Goal: Information Seeking & Learning: Find specific page/section

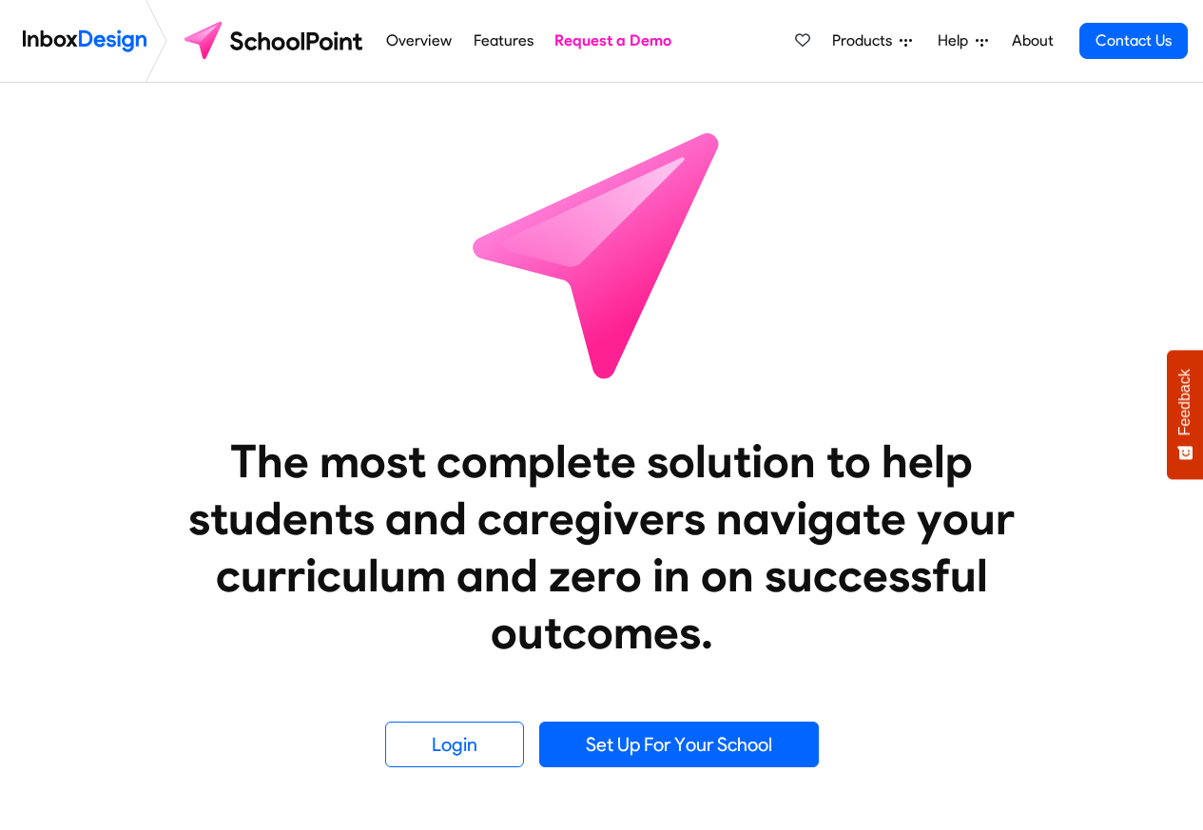
click at [996, 39] on link "Help" at bounding box center [963, 41] width 66 height 38
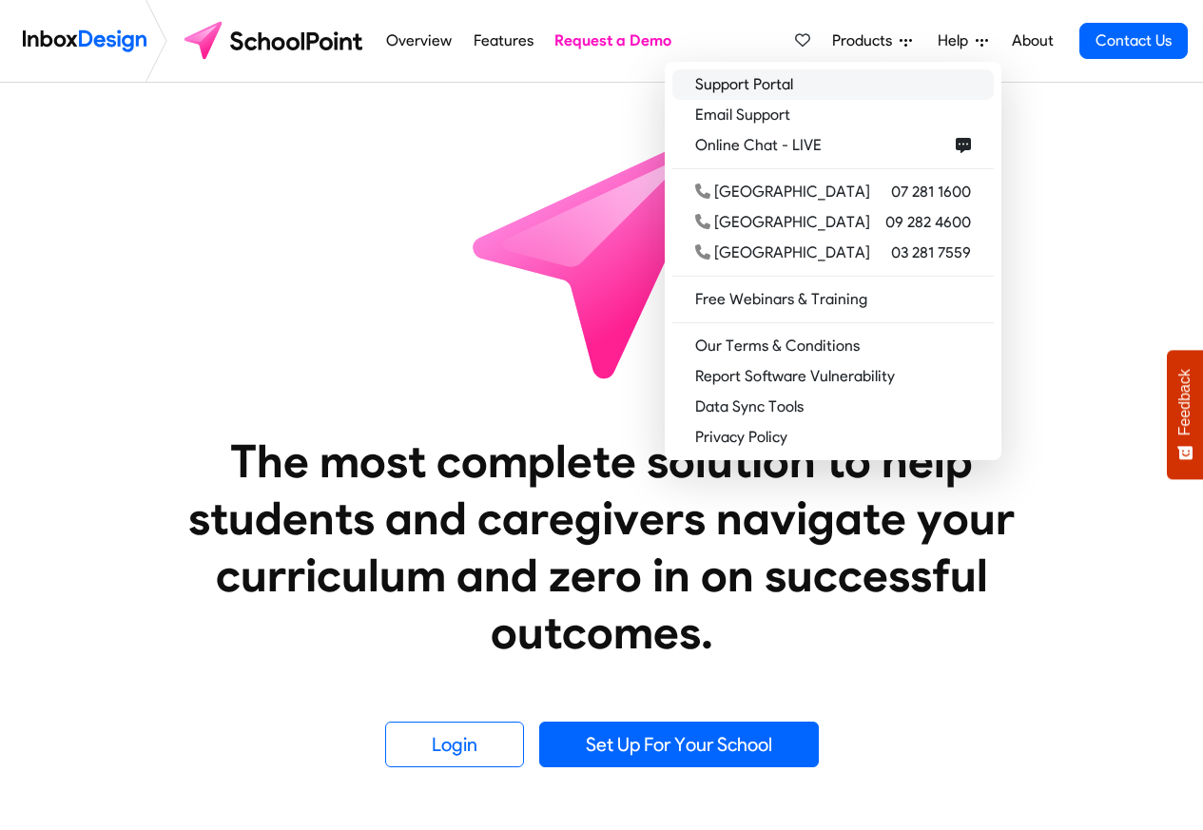
click at [796, 87] on link "Support Portal" at bounding box center [832, 84] width 321 height 30
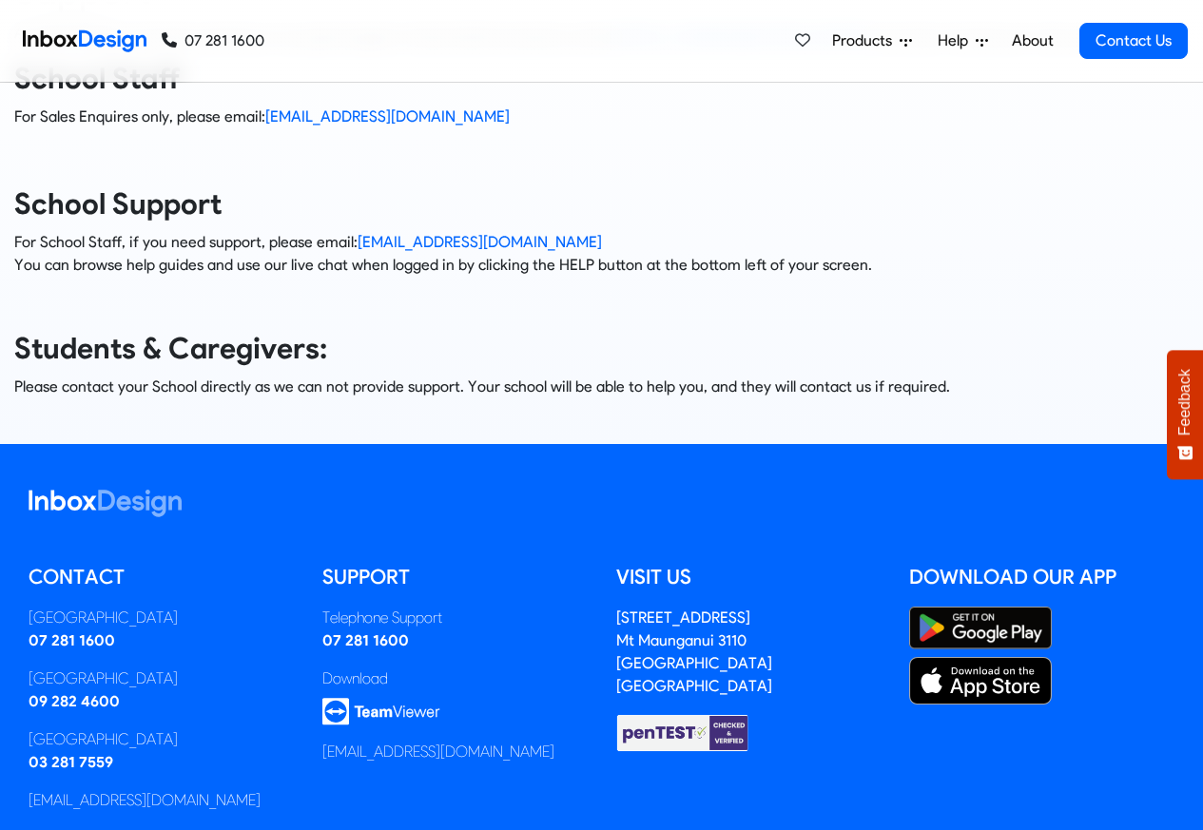
scroll to position [259, 0]
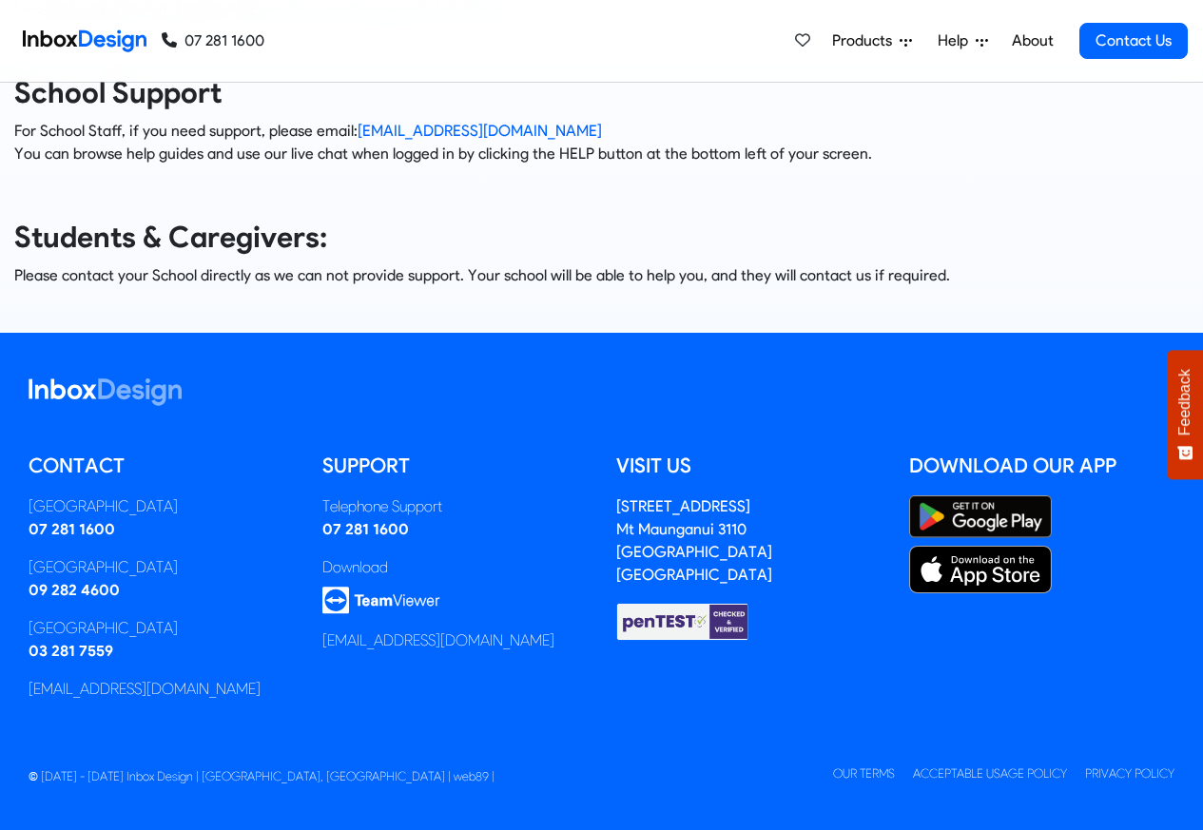
click at [765, 88] on h3 "School Support" at bounding box center [601, 93] width 1174 height 38
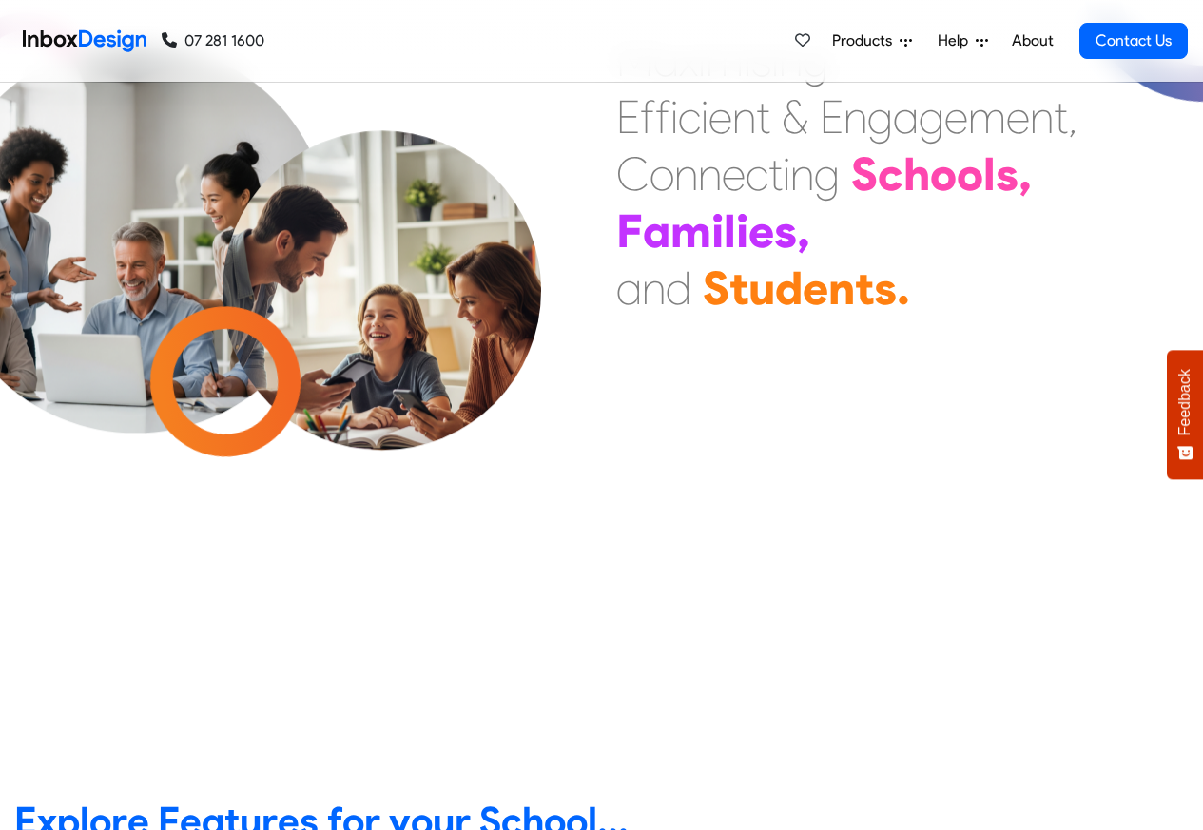
scroll to position [114, 0]
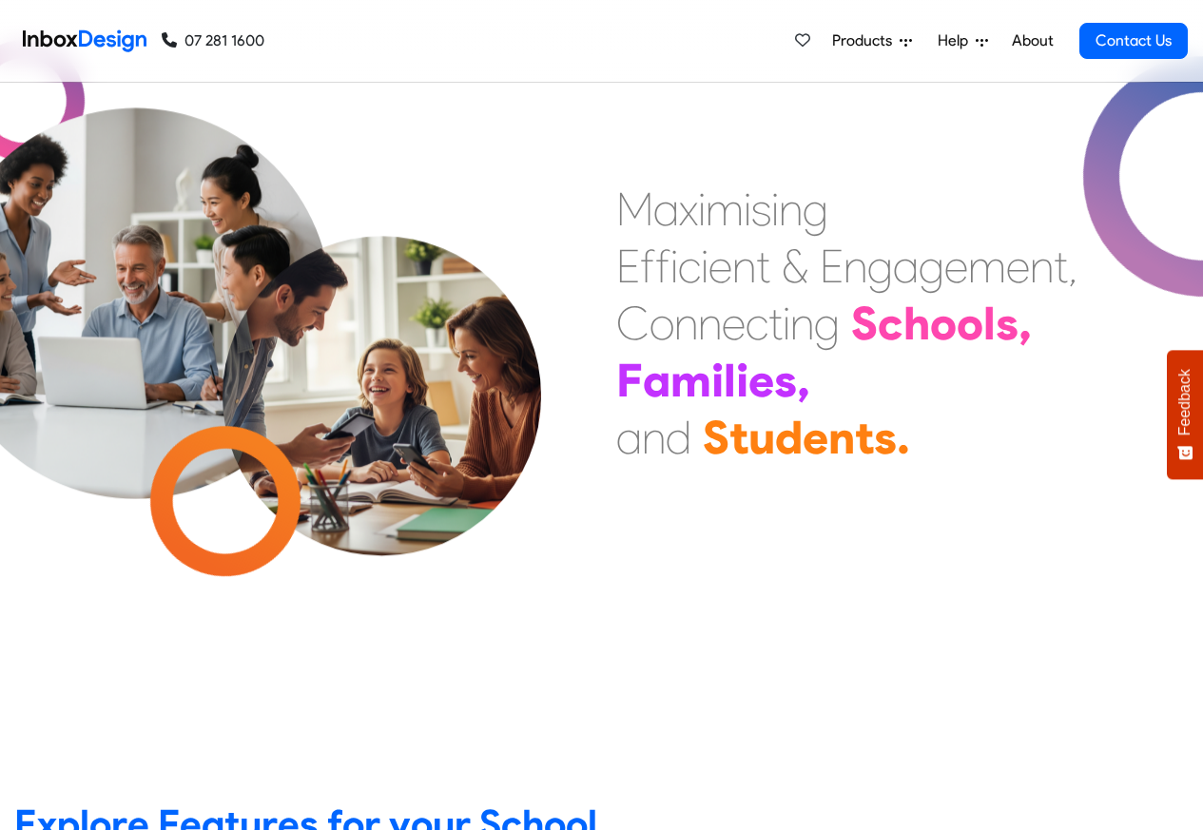
click at [963, 13] on div "Products Mobile APP Pricing Free Webinars & Training Browse all Features Login …" at bounding box center [986, 41] width 401 height 82
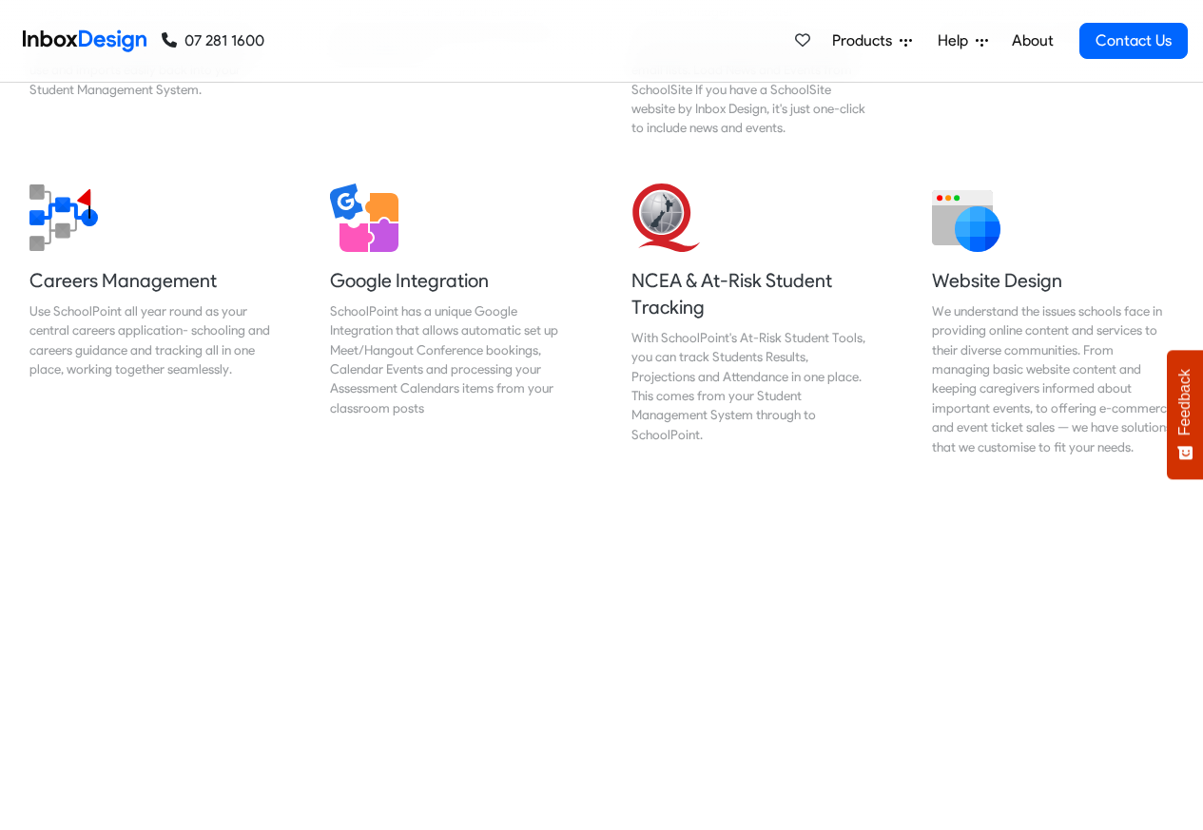
scroll to position [1826, 0]
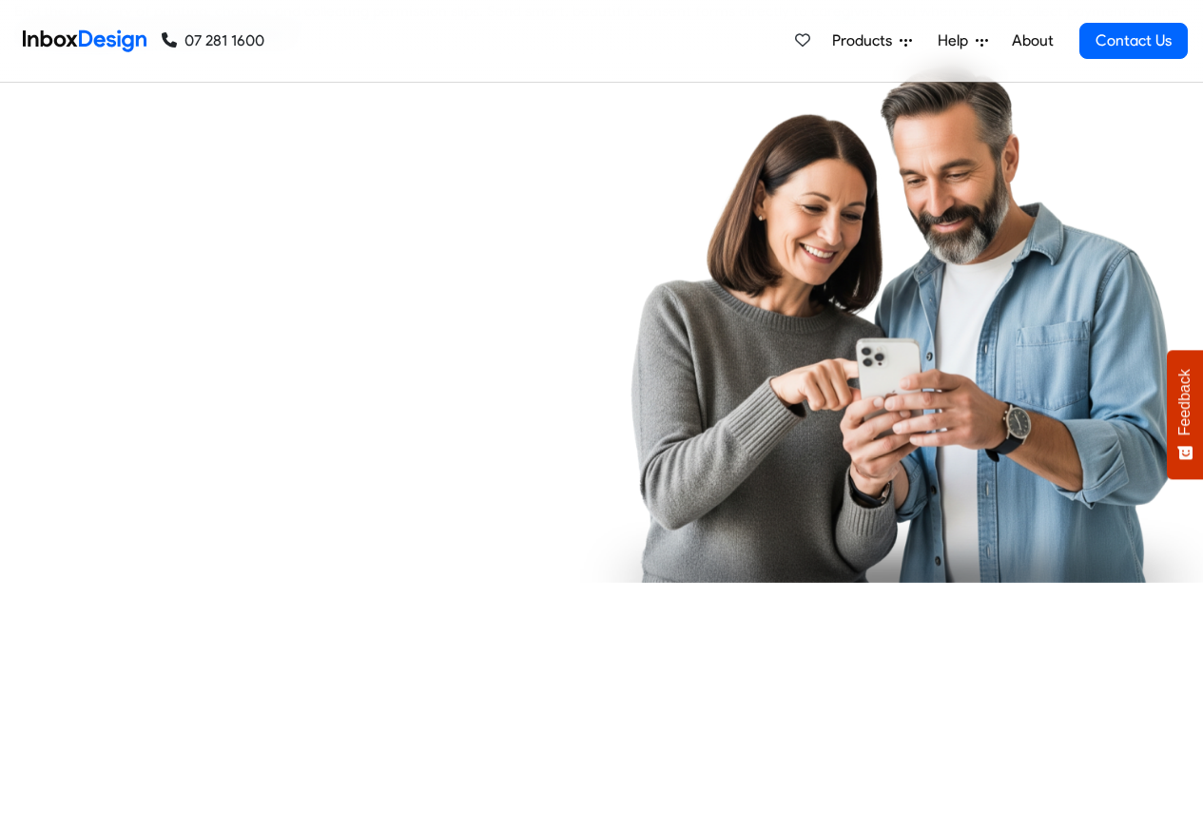
checkbox input "true"
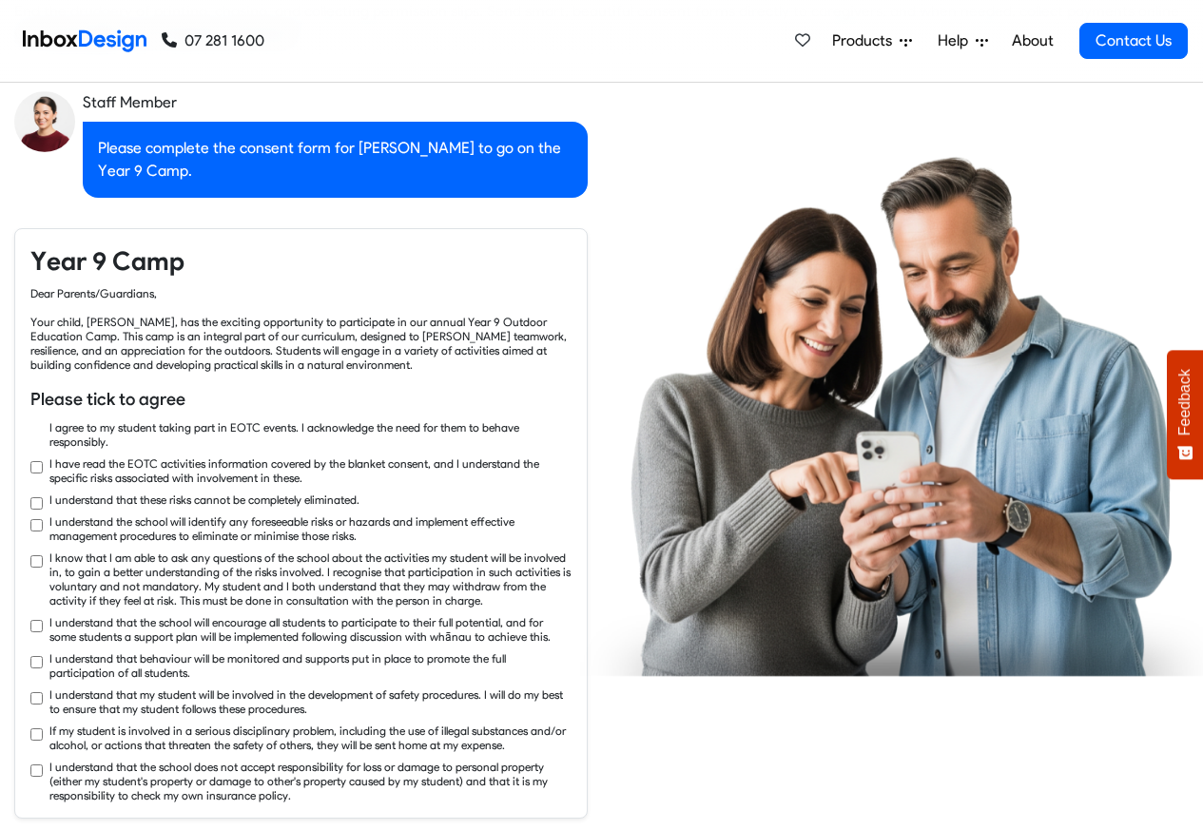
checkbox input "true"
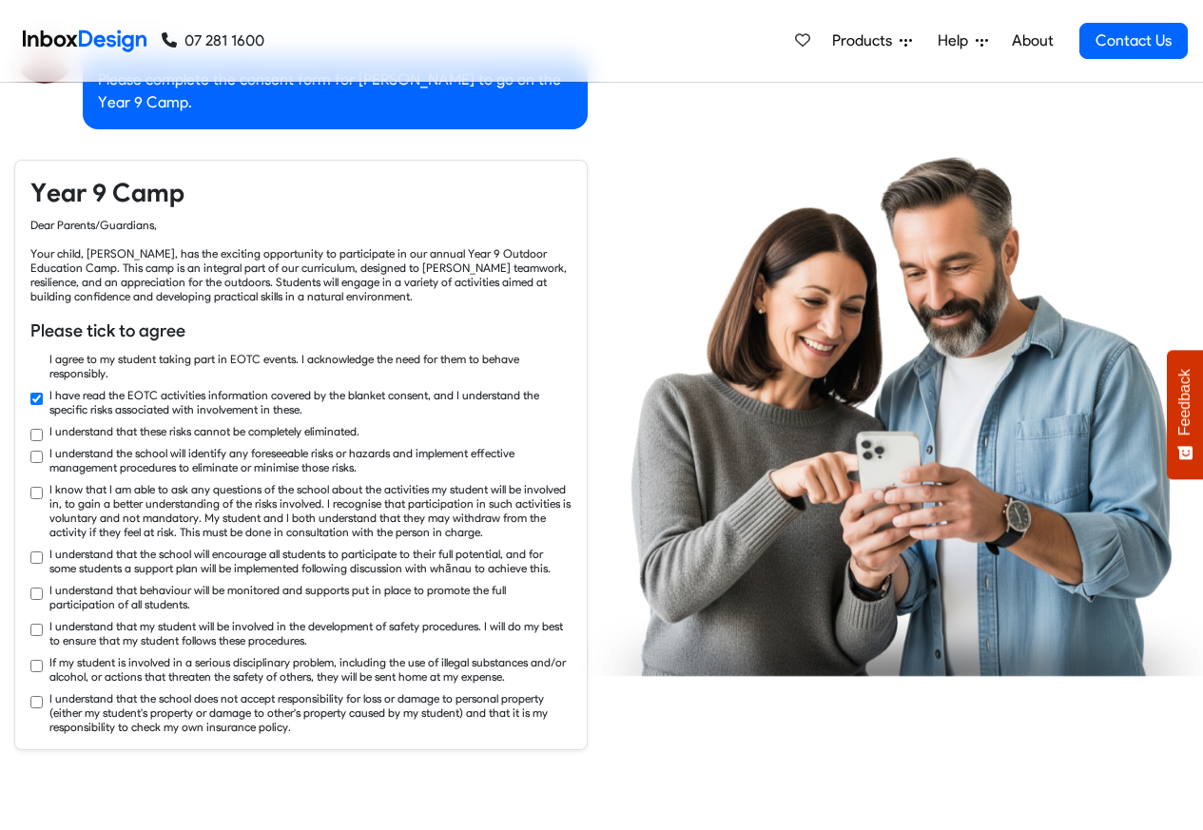
checkbox input "true"
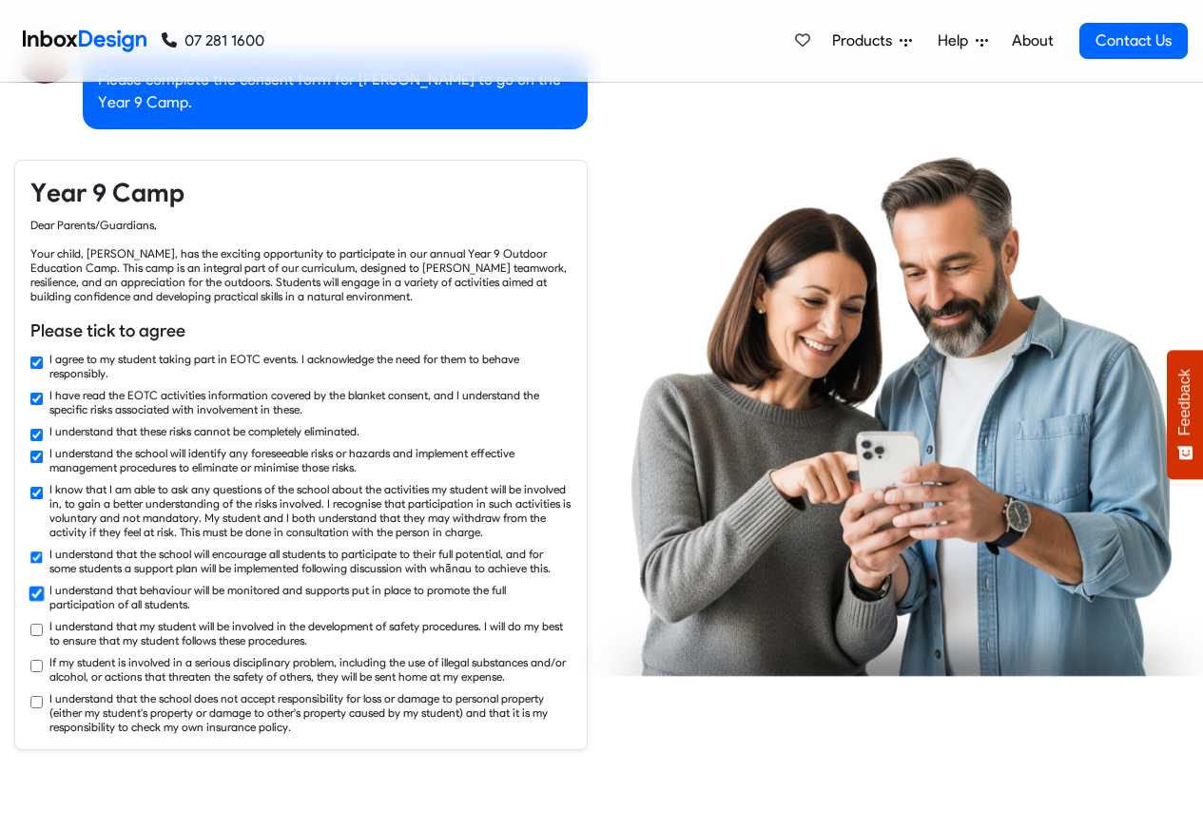
checkbox input "true"
